Goal: Navigation & Orientation: Find specific page/section

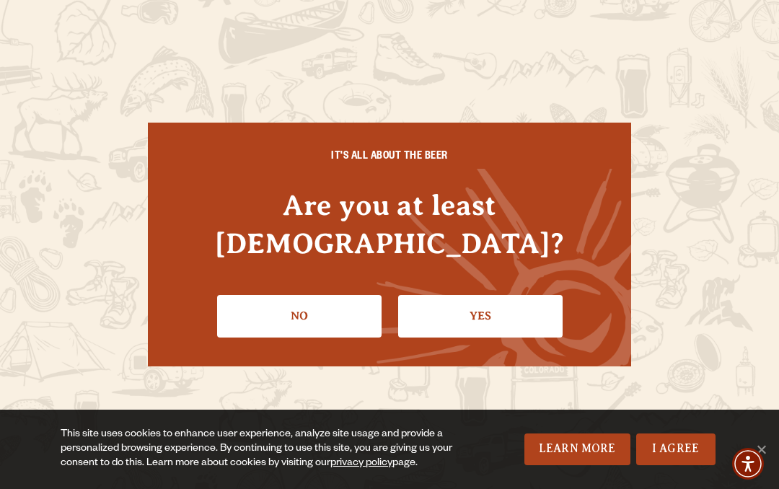
click at [512, 295] on link "Yes" at bounding box center [480, 316] width 164 height 42
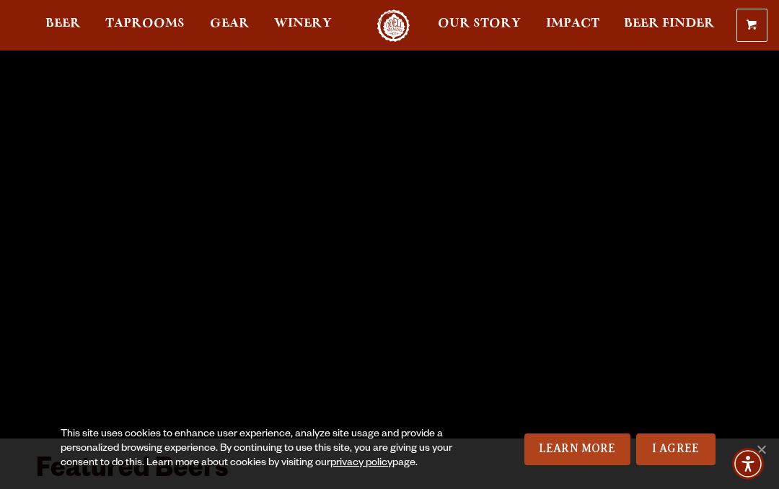
click at [681, 448] on link "I Agree" at bounding box center [675, 449] width 79 height 32
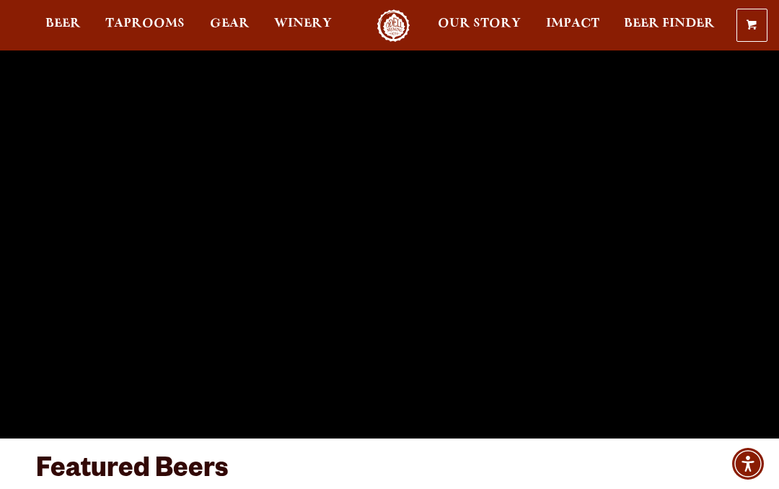
click at [305, 21] on span "Winery" at bounding box center [303, 24] width 58 height 12
click at [157, 19] on span "Taprooms" at bounding box center [144, 24] width 79 height 12
